Goal: Task Accomplishment & Management: Manage account settings

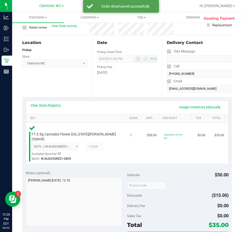
scroll to position [76, 0]
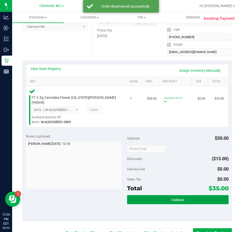
click at [145, 195] on button "Validate" at bounding box center [178, 199] width 102 height 9
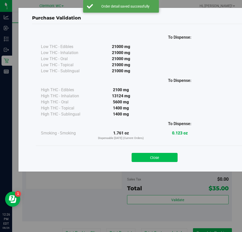
click at [149, 156] on button "Close" at bounding box center [155, 157] width 46 height 9
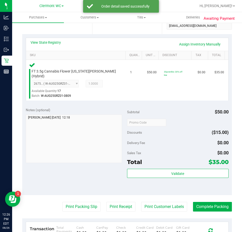
scroll to position [177, 0]
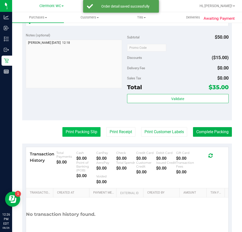
click at [73, 127] on button "Print Packing Slip" at bounding box center [81, 132] width 38 height 10
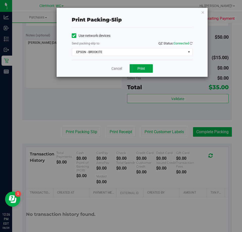
click at [150, 64] on button "Print" at bounding box center [141, 68] width 23 height 9
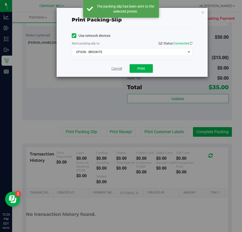
click at [114, 68] on link "Cancel" at bounding box center [116, 68] width 11 height 5
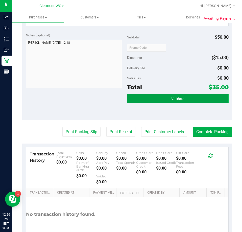
click at [184, 95] on button "Validate" at bounding box center [178, 98] width 102 height 9
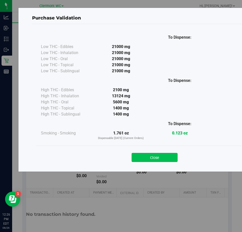
click at [164, 157] on button "Close" at bounding box center [155, 157] width 46 height 9
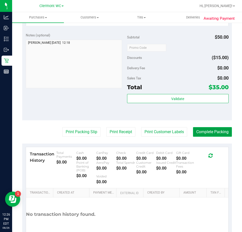
click at [213, 129] on button "Complete Packing" at bounding box center [212, 132] width 39 height 10
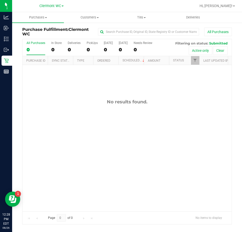
click at [5, 40] on icon at bounding box center [6, 38] width 5 height 5
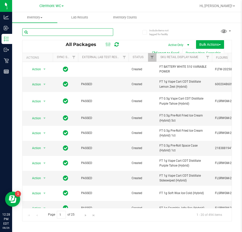
click at [92, 31] on input "text" at bounding box center [67, 32] width 91 height 8
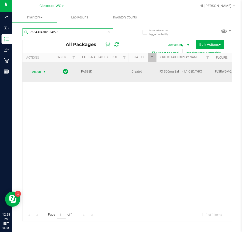
type input "7654304702334276"
click at [43, 70] on span "select" at bounding box center [44, 72] width 4 height 4
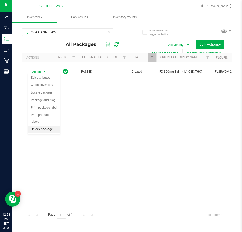
click at [45, 126] on li "Unlock package" at bounding box center [44, 130] width 32 height 8
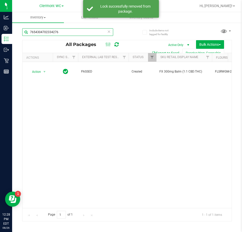
click at [76, 32] on input "7654304702334276" at bounding box center [67, 32] width 91 height 8
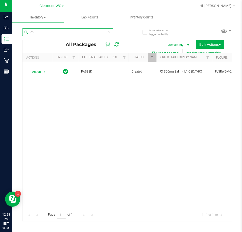
type input "7"
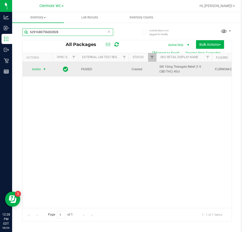
type input "6291680756002828"
click at [33, 66] on span "Action" at bounding box center [35, 69] width 14 height 7
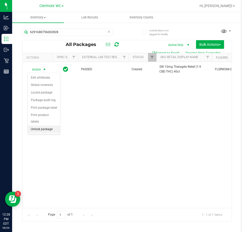
click at [50, 126] on li "Unlock package" at bounding box center [44, 130] width 32 height 8
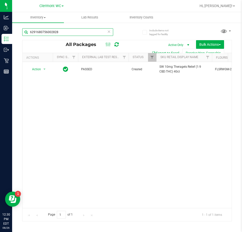
click at [74, 32] on input "6291680756002828" at bounding box center [67, 32] width 91 height 8
type input "6"
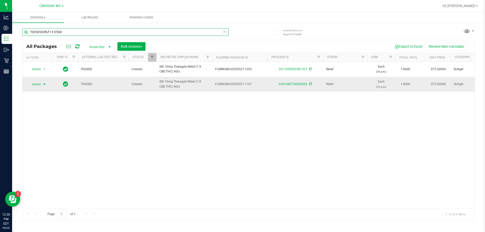
type input "TG250502RLF1-F-0508"
click at [39, 84] on span "Action" at bounding box center [35, 84] width 14 height 7
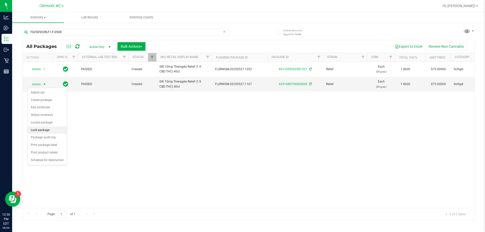
click at [53, 131] on li "Lock package" at bounding box center [47, 131] width 39 height 8
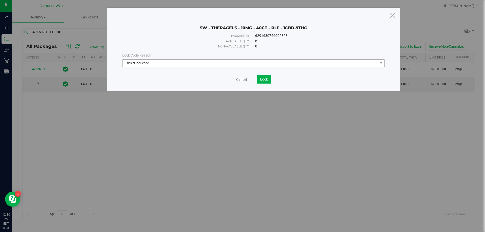
click at [210, 63] on span "Select lock code" at bounding box center [251, 63] width 256 height 7
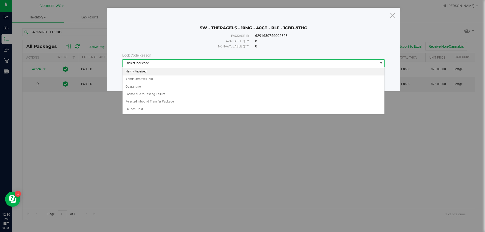
click at [195, 73] on li "Newly Received" at bounding box center [254, 72] width 262 height 8
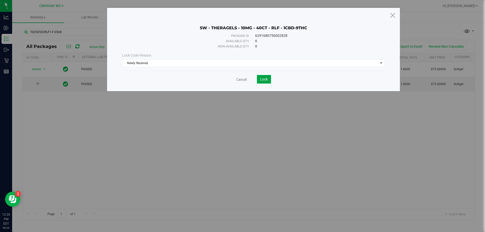
click at [242, 80] on span "Lock" at bounding box center [264, 79] width 8 height 4
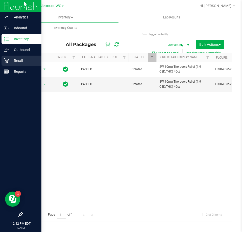
click at [28, 62] on p "Retail" at bounding box center [24, 61] width 30 height 6
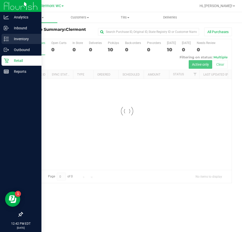
click at [39, 40] on p "Inventory" at bounding box center [24, 39] width 30 height 6
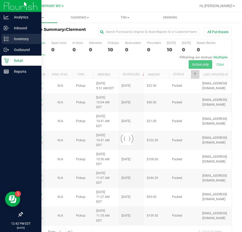
click at [16, 39] on p "Inventory" at bounding box center [24, 39] width 30 height 6
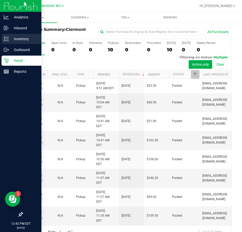
click at [11, 38] on p "Inventory" at bounding box center [24, 39] width 30 height 6
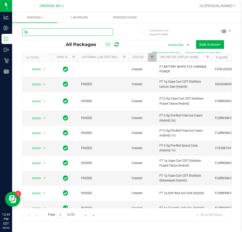
click at [38, 31] on input "text" at bounding box center [67, 32] width 91 height 8
type input "jcw"
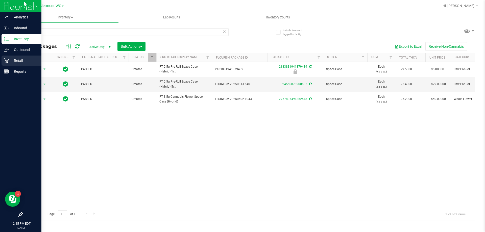
click at [11, 57] on div "Retail" at bounding box center [22, 61] width 40 height 10
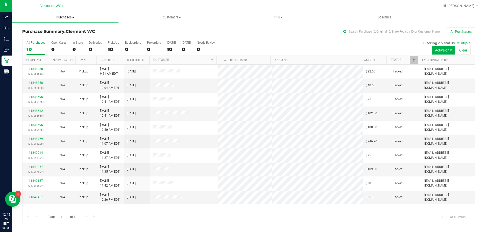
click at [63, 18] on span "Purchases" at bounding box center [65, 17] width 106 height 5
click at [55, 33] on li "Summary of purchases" at bounding box center [65, 31] width 106 height 6
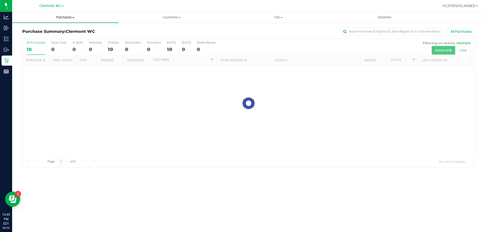
click at [64, 18] on span "Purchases" at bounding box center [65, 17] width 106 height 5
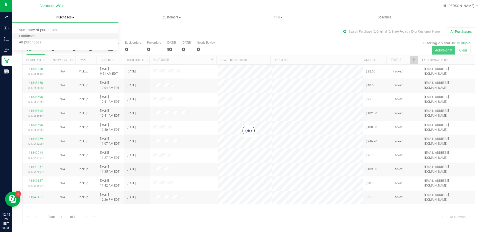
click at [50, 37] on li "Fulfillment" at bounding box center [65, 37] width 106 height 6
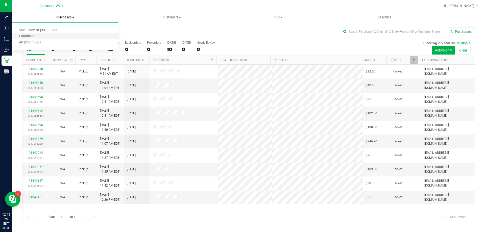
click at [51, 37] on li "Fulfillment" at bounding box center [65, 37] width 106 height 6
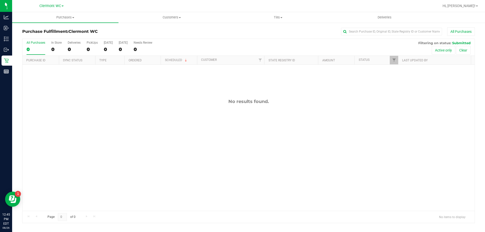
click at [257, 139] on div "No results found." at bounding box center [248, 155] width 452 height 180
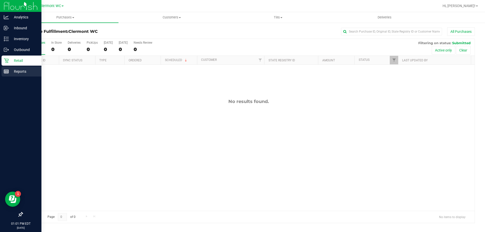
click at [3, 71] on div "Reports" at bounding box center [22, 71] width 40 height 10
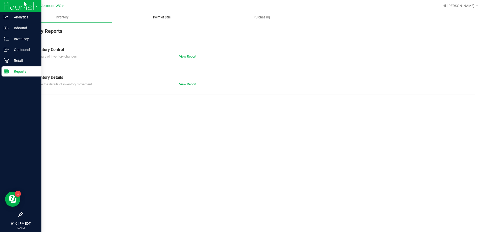
click at [158, 17] on span "Point of Sale" at bounding box center [161, 17] width 31 height 5
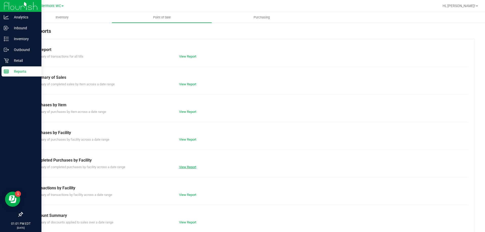
click at [179, 167] on link "View Report" at bounding box center [187, 167] width 17 height 4
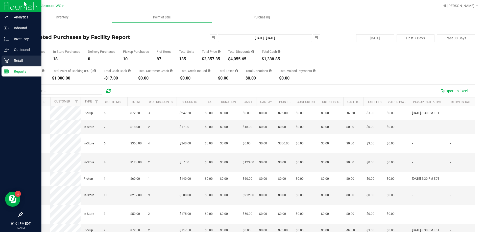
click at [3, 62] on div "Retail" at bounding box center [22, 61] width 40 height 10
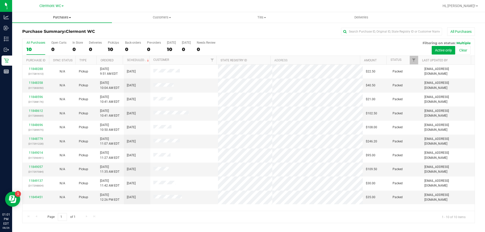
click at [63, 18] on span "Purchases" at bounding box center [62, 17] width 100 height 5
click at [51, 37] on li "Fulfillment" at bounding box center [62, 37] width 100 height 6
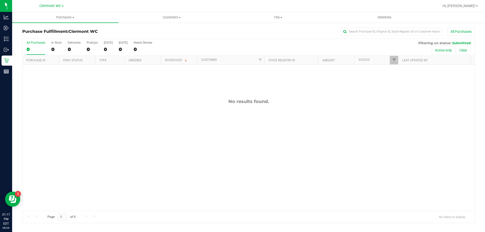
click at [179, 147] on div "No results found." at bounding box center [248, 155] width 452 height 180
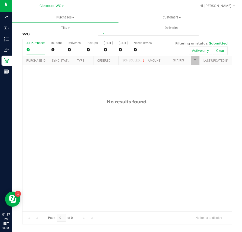
click at [146, 170] on div "No results found." at bounding box center [126, 155] width 209 height 180
click at [129, 163] on div "No results found." at bounding box center [126, 155] width 209 height 180
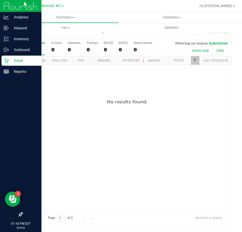
click at [19, 61] on p "Retail" at bounding box center [24, 61] width 30 height 6
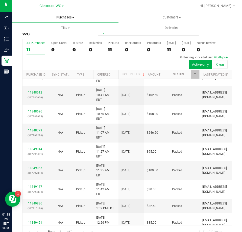
click at [60, 19] on span "Purchases" at bounding box center [65, 17] width 106 height 5
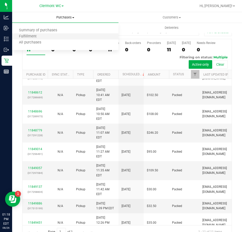
click at [49, 34] on li "Fulfillment" at bounding box center [65, 37] width 106 height 6
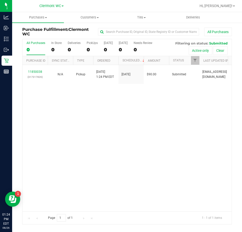
click at [125, 175] on div "11850038 (317317826) N/A Pickup 8/26/2025 1:24 PM EDT 8/26/2025 $90.00 Submitte…" at bounding box center [126, 138] width 209 height 146
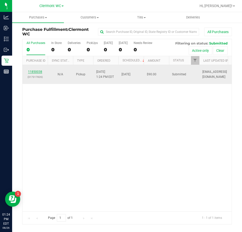
click at [38, 71] on link "11850038" at bounding box center [35, 72] width 14 height 4
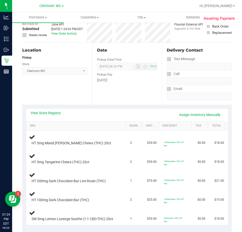
scroll to position [46, 0]
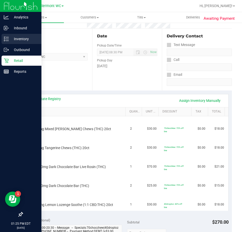
click at [17, 34] on div "Inventory" at bounding box center [22, 39] width 40 height 10
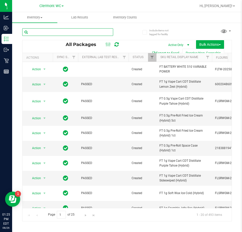
click at [48, 34] on input "text" at bounding box center [67, 32] width 91 height 8
type input "mixed"
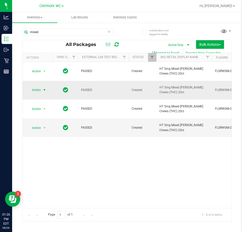
click at [38, 86] on span "Action" at bounding box center [35, 89] width 14 height 7
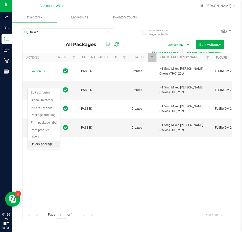
click at [45, 140] on li "Unlock package" at bounding box center [44, 144] width 32 height 8
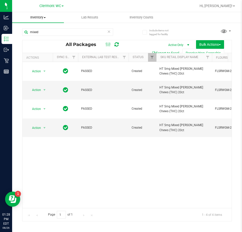
click at [32, 18] on span "Inventory" at bounding box center [38, 17] width 52 height 5
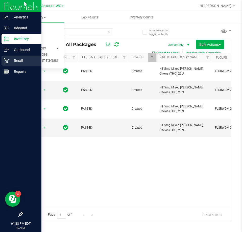
click at [10, 65] on div "Retail" at bounding box center [22, 61] width 40 height 10
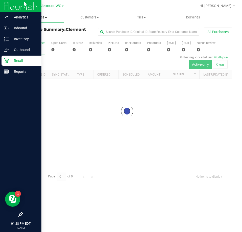
click at [46, 15] on span "Purchases" at bounding box center [38, 17] width 52 height 5
click at [33, 36] on span "Fulfillment" at bounding box center [27, 36] width 31 height 4
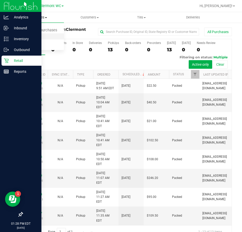
click at [46, 38] on li "Fulfillment" at bounding box center [38, 37] width 52 height 6
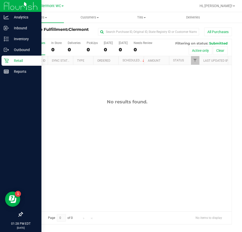
click at [100, 117] on div "No results found." at bounding box center [126, 155] width 209 height 180
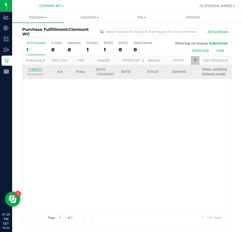
click at [39, 70] on link "11850072" at bounding box center [35, 70] width 14 height 4
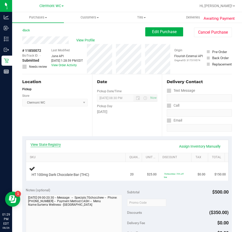
click at [53, 146] on link "View State Registry" at bounding box center [46, 144] width 30 height 5
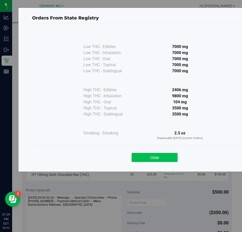
click at [159, 157] on button "Close" at bounding box center [155, 157] width 46 height 9
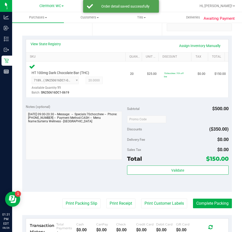
scroll to position [101, 0]
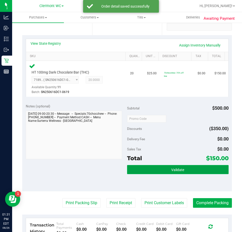
click at [157, 171] on button "Validate" at bounding box center [178, 169] width 102 height 9
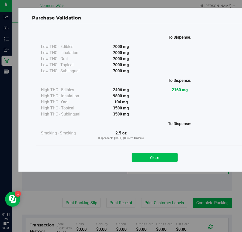
click at [157, 162] on button "Close" at bounding box center [155, 157] width 46 height 9
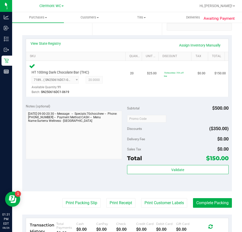
drag, startPoint x: 74, startPoint y: 198, endPoint x: 88, endPoint y: 184, distance: 20.0
click at [74, 198] on purchase-details "Back Edit Purchase Cancel Purchase View Profile # 11850072 BioTrack ID: - Submi…" at bounding box center [127, 124] width 210 height 396
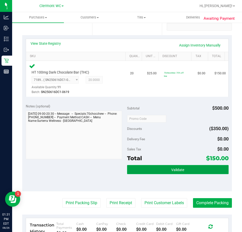
click at [151, 167] on button "Validate" at bounding box center [178, 169] width 102 height 9
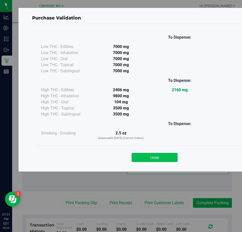
click at [151, 156] on button "Close" at bounding box center [155, 157] width 46 height 9
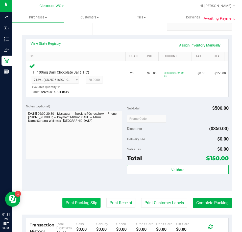
click at [88, 198] on button "Print Packing Slip" at bounding box center [81, 203] width 38 height 10
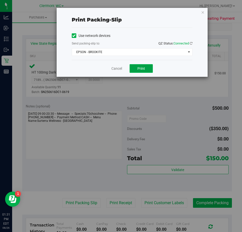
click at [146, 67] on button "Print" at bounding box center [141, 68] width 23 height 9
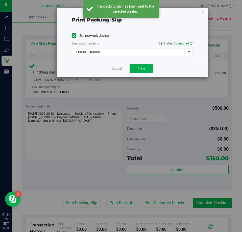
click at [119, 69] on link "Cancel" at bounding box center [116, 68] width 11 height 5
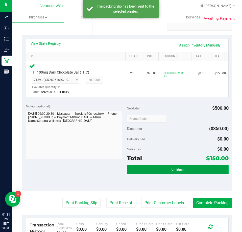
click at [167, 167] on button "Validate" at bounding box center [178, 169] width 102 height 9
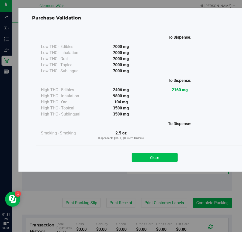
click at [155, 154] on button "Close" at bounding box center [155, 157] width 46 height 9
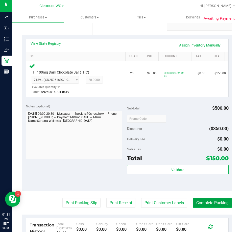
click at [217, 206] on button "Complete Packing" at bounding box center [212, 203] width 39 height 10
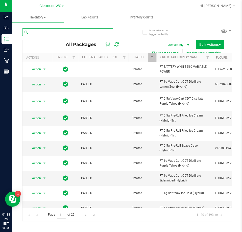
click at [52, 34] on input "text" at bounding box center [67, 32] width 91 height 8
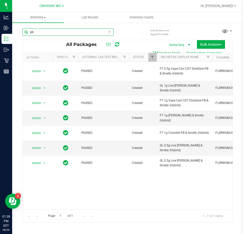
type input "p"
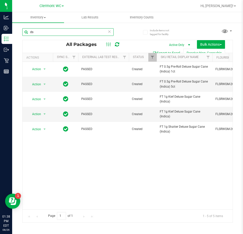
type input "d"
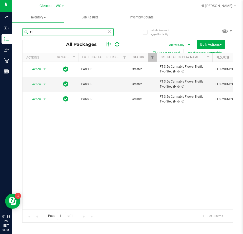
type input "t"
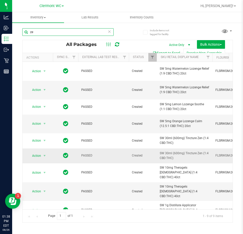
type input "z"
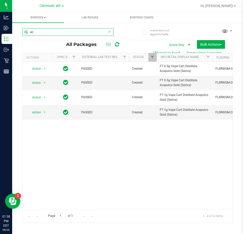
type input "a"
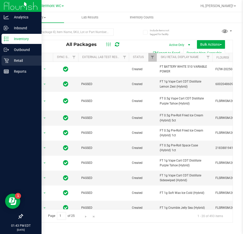
click at [3, 61] on div "Retail" at bounding box center [22, 61] width 40 height 10
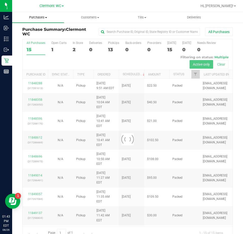
click at [41, 17] on span "Purchases" at bounding box center [38, 17] width 52 height 5
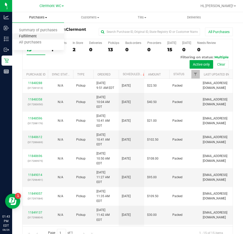
click at [37, 37] on span "Fulfillment" at bounding box center [27, 36] width 31 height 4
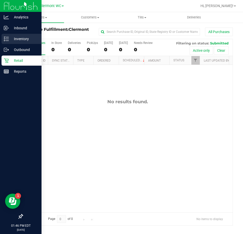
click at [6, 38] on icon at bounding box center [6, 38] width 5 height 5
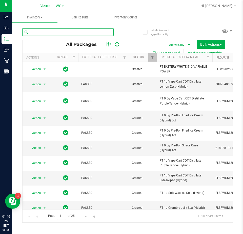
click at [79, 33] on input "text" at bounding box center [67, 32] width 91 height 8
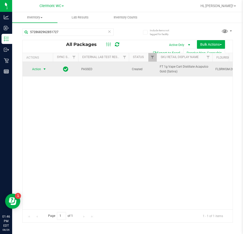
click at [40, 67] on span "Action" at bounding box center [35, 69] width 14 height 7
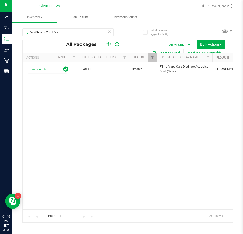
click at [102, 117] on div "Action Action Adjust qty Create package Edit attributes Global inventory Locate…" at bounding box center [127, 136] width 210 height 148
click at [79, 30] on input "5728682962851727" at bounding box center [67, 32] width 91 height 8
type input "5"
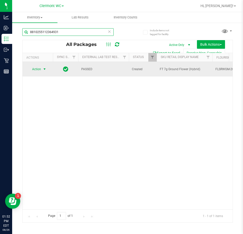
type input "8810255112364931"
click at [39, 68] on span "Action" at bounding box center [35, 69] width 14 height 7
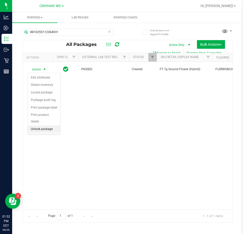
click at [42, 126] on li "Unlock package" at bounding box center [44, 130] width 32 height 8
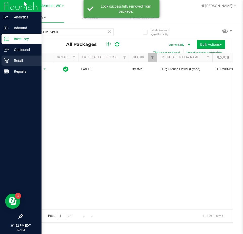
click at [7, 62] on icon at bounding box center [6, 60] width 5 height 5
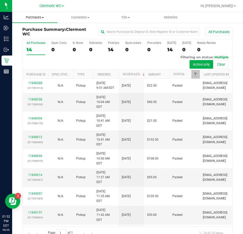
click at [32, 19] on span "Purchases" at bounding box center [34, 17] width 45 height 5
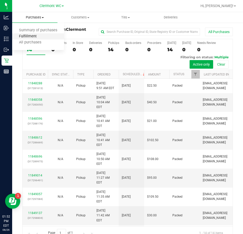
click at [39, 37] on span "Fulfillment" at bounding box center [27, 36] width 31 height 4
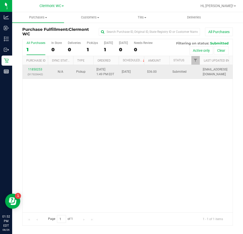
click at [33, 67] on div "11850253 (317323642)" at bounding box center [35, 72] width 19 height 10
click at [33, 68] on link "11850253" at bounding box center [35, 70] width 14 height 4
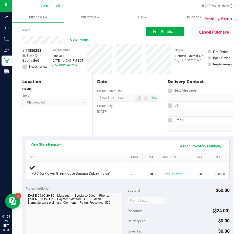
click at [53, 145] on link "View State Registry" at bounding box center [46, 144] width 30 height 5
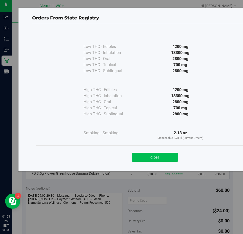
click at [165, 153] on button "Close" at bounding box center [155, 157] width 46 height 9
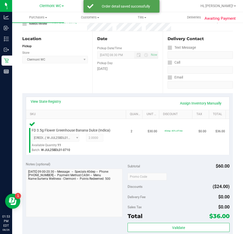
scroll to position [76, 0]
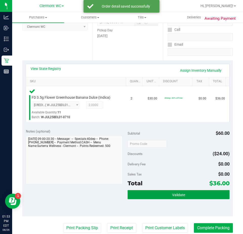
click at [159, 198] on button "Validate" at bounding box center [178, 194] width 102 height 9
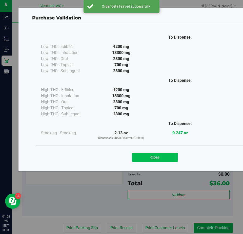
click at [162, 156] on button "Close" at bounding box center [155, 157] width 46 height 9
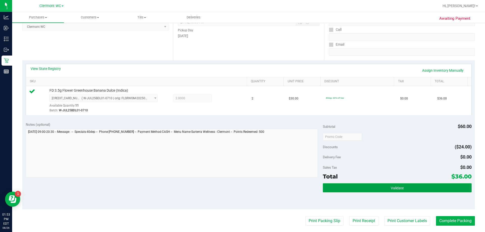
click at [242, 186] on span "Validate" at bounding box center [397, 188] width 13 height 4
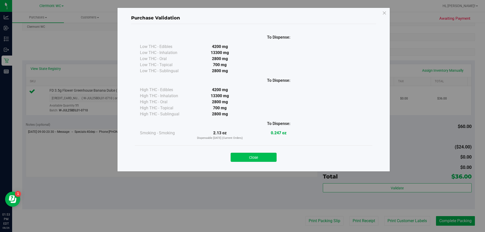
click at [242, 156] on button "Close" at bounding box center [254, 157] width 46 height 9
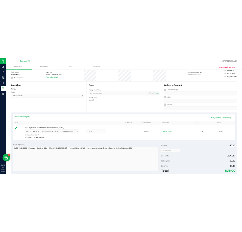
scroll to position [0, 0]
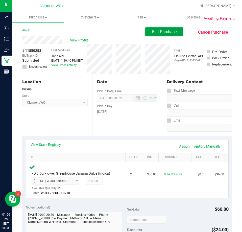
click at [165, 30] on span "Edit Purchase" at bounding box center [164, 31] width 25 height 5
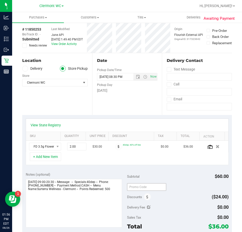
scroll to position [51, 0]
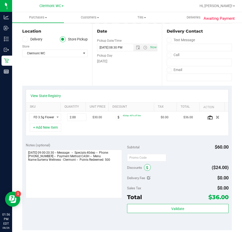
click at [144, 166] on span at bounding box center [147, 167] width 7 height 7
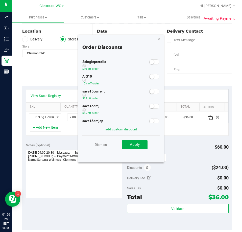
click at [150, 76] on small at bounding box center [152, 76] width 5 height 5
click at [142, 148] on button "Apply" at bounding box center [135, 144] width 26 height 9
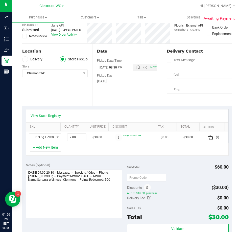
scroll to position [0, 0]
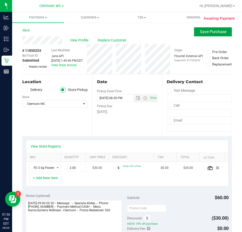
click at [209, 30] on span "Save Purchase" at bounding box center [213, 31] width 27 height 5
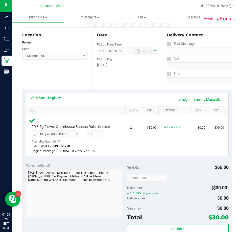
scroll to position [101, 0]
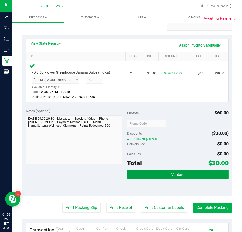
click at [158, 173] on button "Validate" at bounding box center [178, 174] width 102 height 9
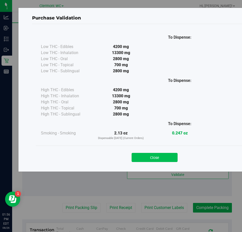
click at [159, 157] on button "Close" at bounding box center [155, 157] width 46 height 9
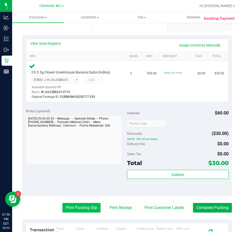
click at [72, 209] on button "Print Packing Slip" at bounding box center [81, 208] width 38 height 10
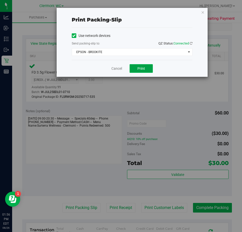
click at [149, 68] on button "Print" at bounding box center [141, 68] width 23 height 9
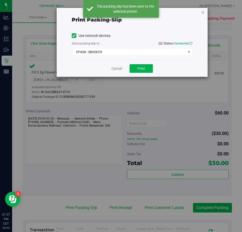
click at [201, 13] on icon "button" at bounding box center [203, 12] width 4 height 6
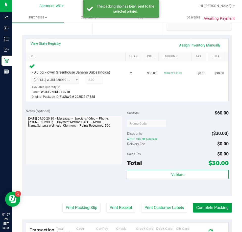
click at [205, 211] on button "Complete Packing" at bounding box center [212, 208] width 39 height 10
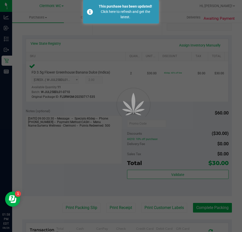
click at [13, 61] on div at bounding box center [121, 116] width 242 height 232
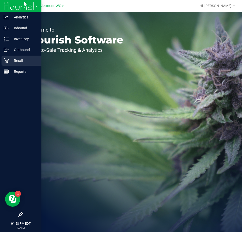
click at [7, 60] on icon at bounding box center [6, 60] width 5 height 5
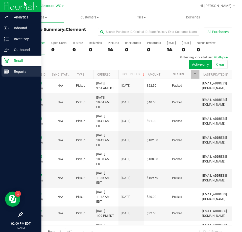
click at [7, 71] on icon at bounding box center [6, 71] width 5 height 5
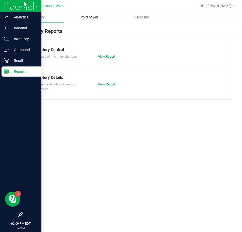
click at [88, 15] on uib-tab-heading "Point of Sale" at bounding box center [89, 17] width 51 height 10
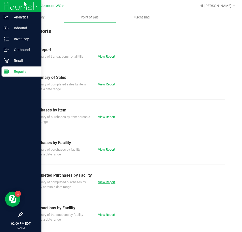
click at [100, 182] on link "View Report" at bounding box center [106, 182] width 17 height 4
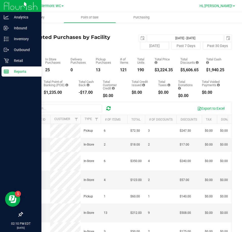
click at [230, 8] on span "Hi, [PERSON_NAME]!" at bounding box center [216, 6] width 33 height 4
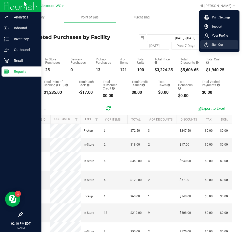
click at [218, 45] on span "Sign Out" at bounding box center [215, 44] width 15 height 5
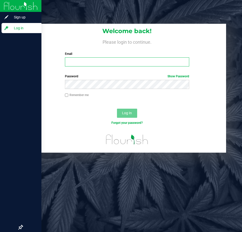
click at [90, 60] on input "Email" at bounding box center [127, 61] width 124 height 9
type input "[EMAIL_ADDRESS][DOMAIN_NAME]"
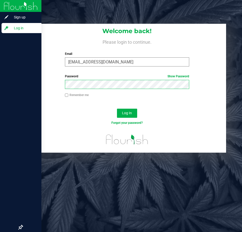
click at [117, 109] on button "Log In" at bounding box center [127, 113] width 20 height 9
